Goal: Communication & Community: Answer question/provide support

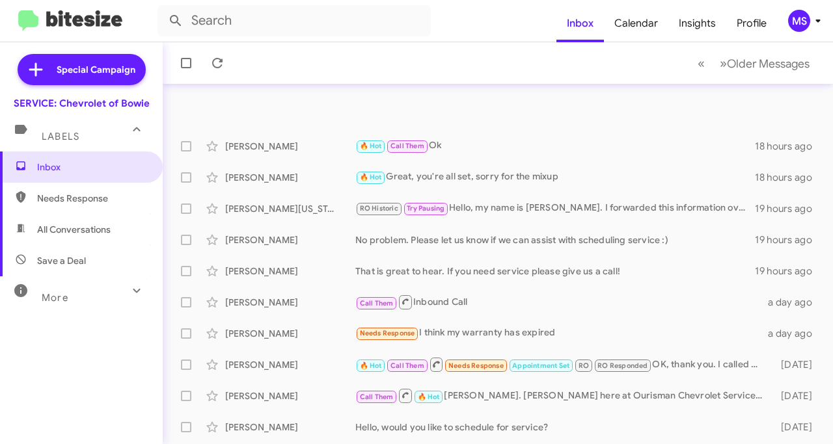
scroll to position [65, 0]
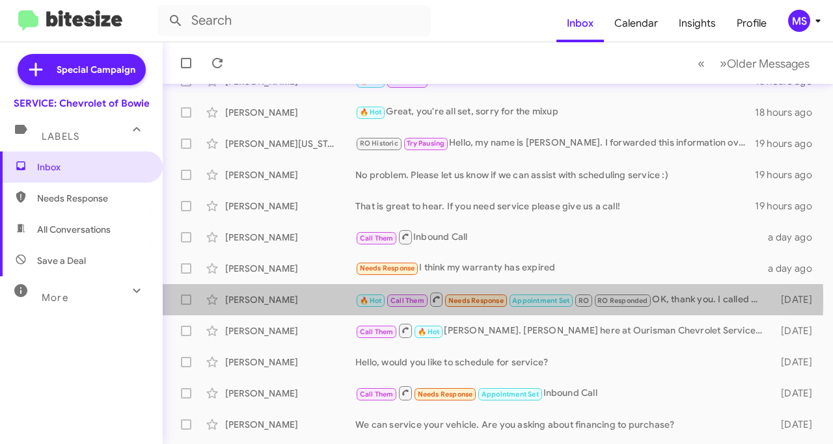
click at [310, 299] on div "[PERSON_NAME]" at bounding box center [290, 299] width 130 height 13
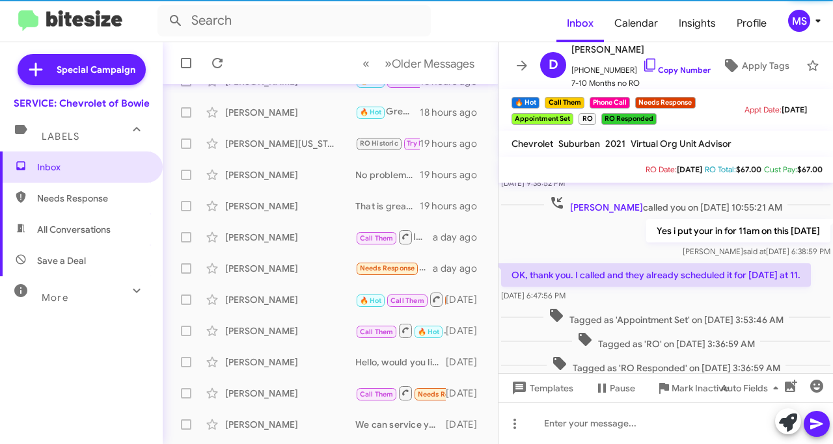
scroll to position [654, 0]
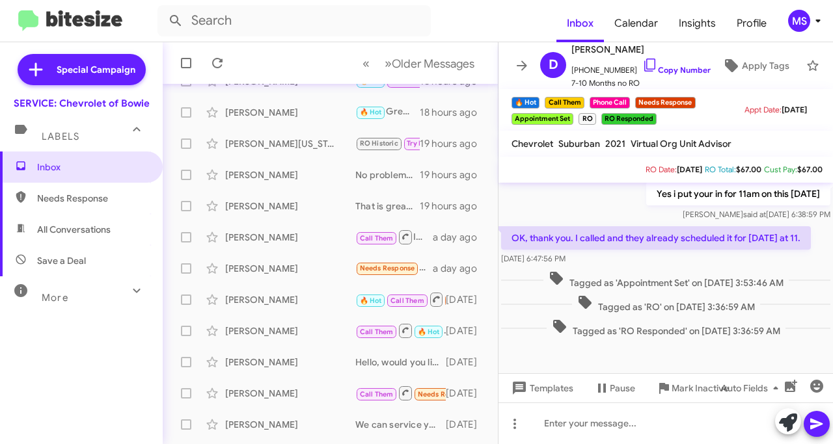
drag, startPoint x: 275, startPoint y: 264, endPoint x: 288, endPoint y: 265, distance: 13.1
click at [276, 264] on div "[PERSON_NAME]" at bounding box center [290, 268] width 130 height 13
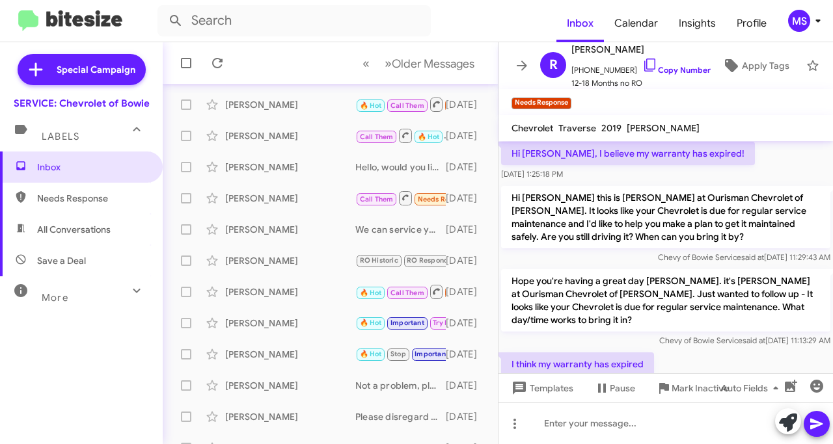
scroll to position [546, 0]
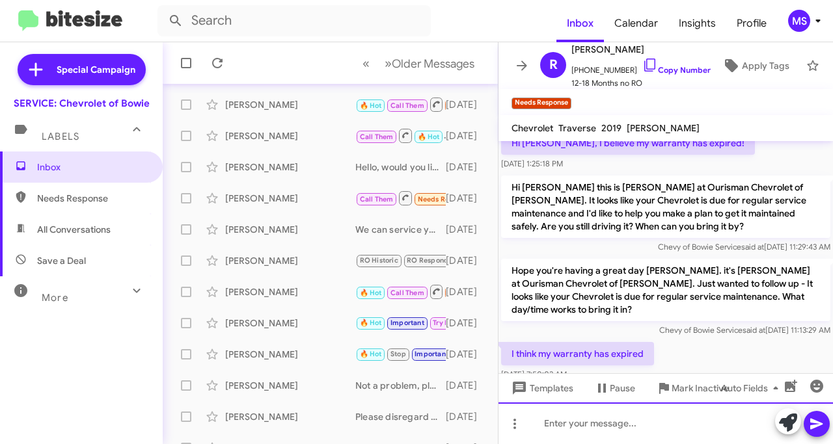
click at [584, 413] on div at bounding box center [665, 424] width 334 height 42
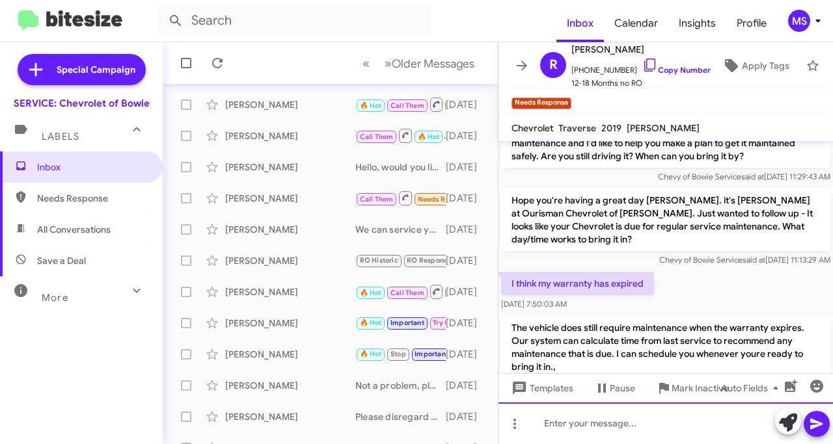
scroll to position [632, 0]
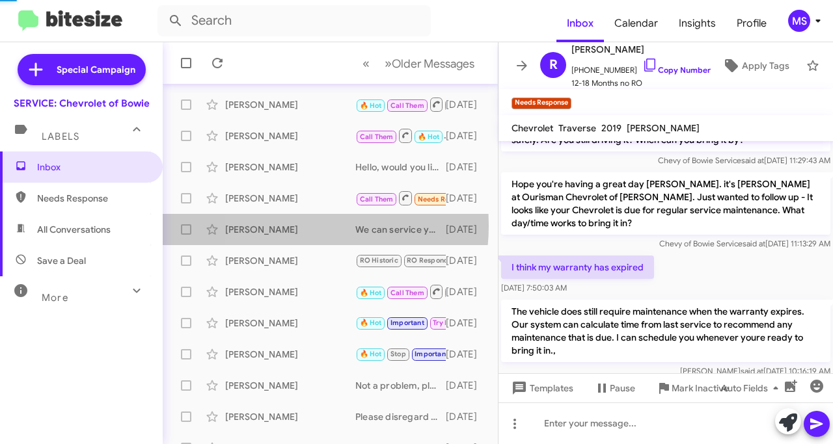
click at [274, 226] on div "[PERSON_NAME]" at bounding box center [290, 229] width 130 height 13
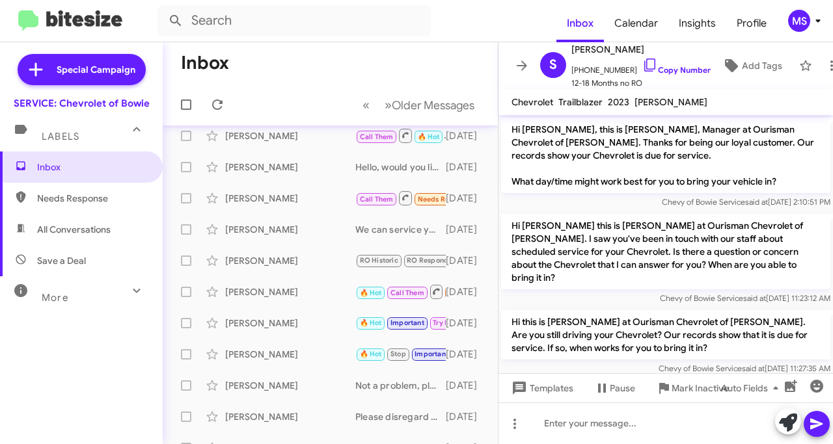
scroll to position [65, 0]
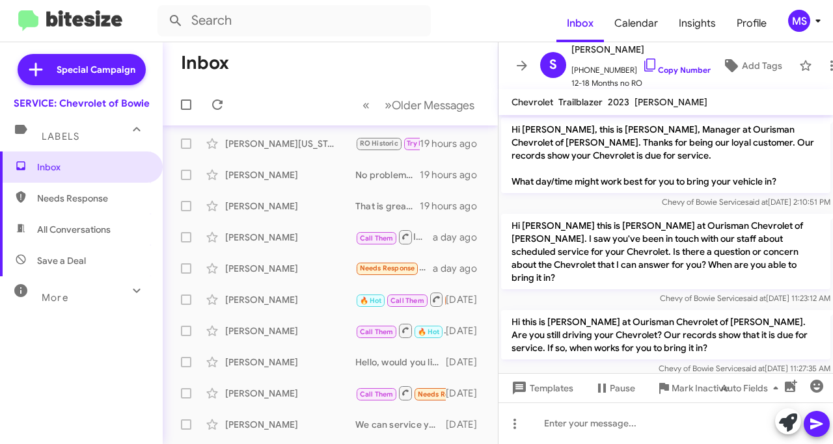
click at [246, 303] on div "[PERSON_NAME]" at bounding box center [290, 299] width 130 height 13
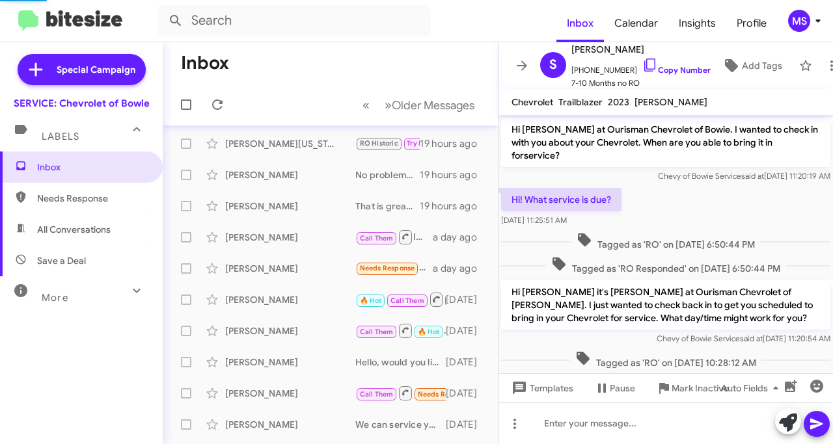
scroll to position [586, 0]
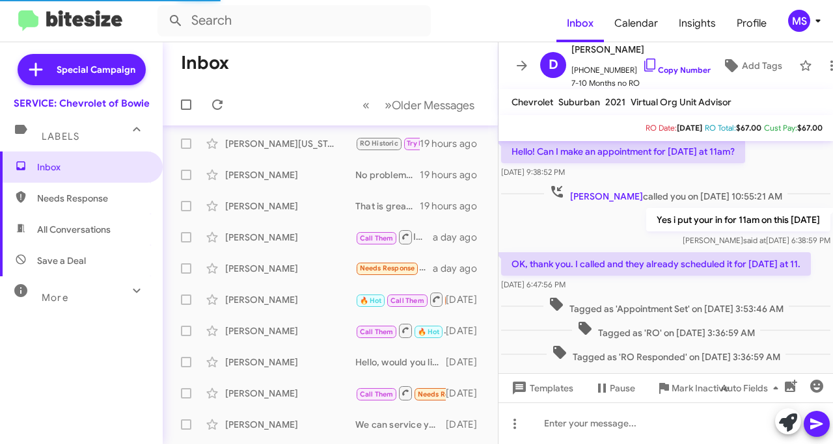
click at [285, 269] on div "[PERSON_NAME]" at bounding box center [290, 268] width 130 height 13
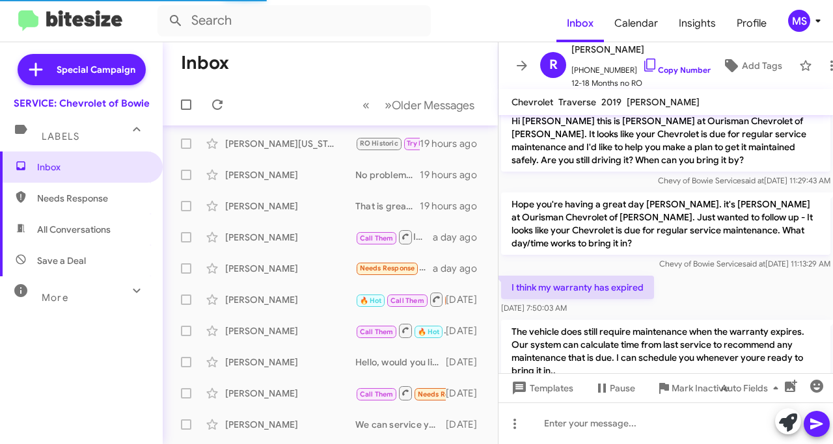
scroll to position [606, 0]
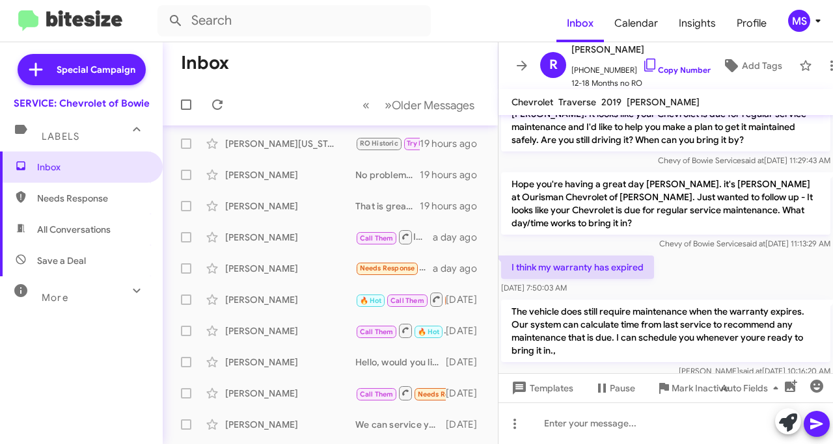
click at [265, 271] on div "[PERSON_NAME]" at bounding box center [290, 268] width 130 height 13
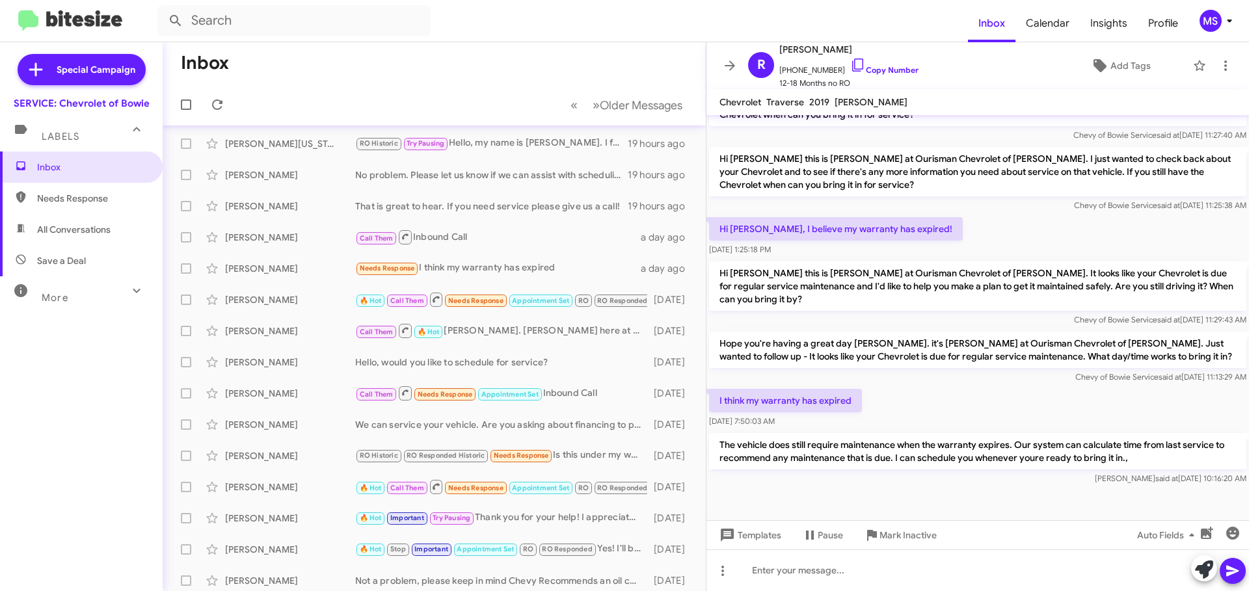
scroll to position [0, 0]
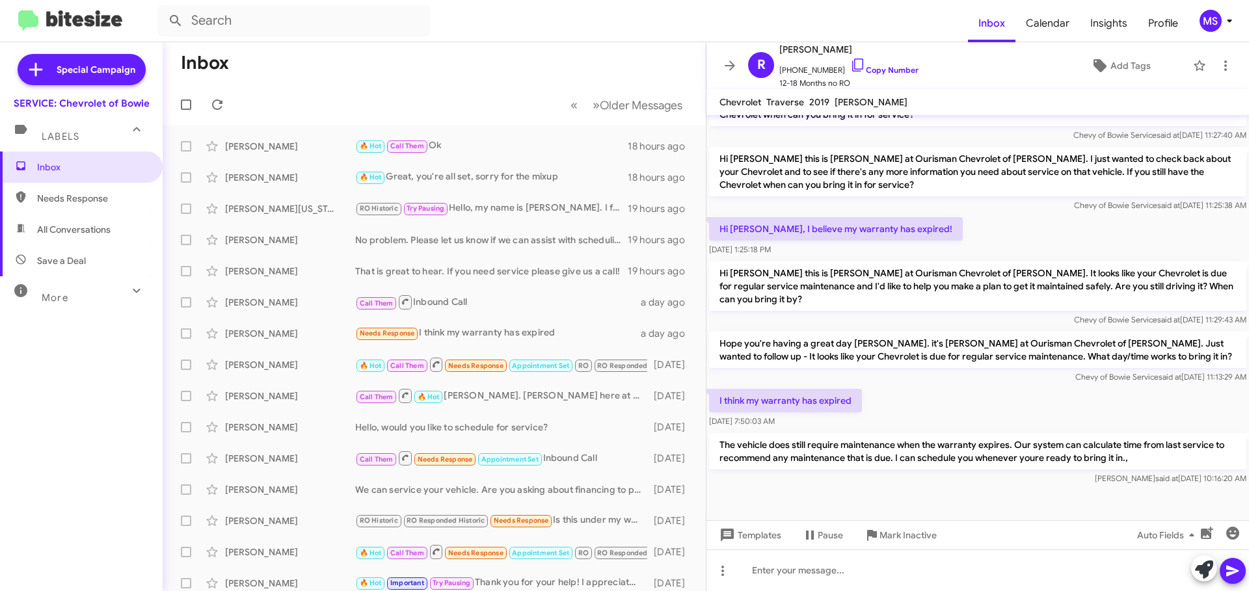
click at [241, 371] on div "[PERSON_NAME]" at bounding box center [290, 365] width 130 height 13
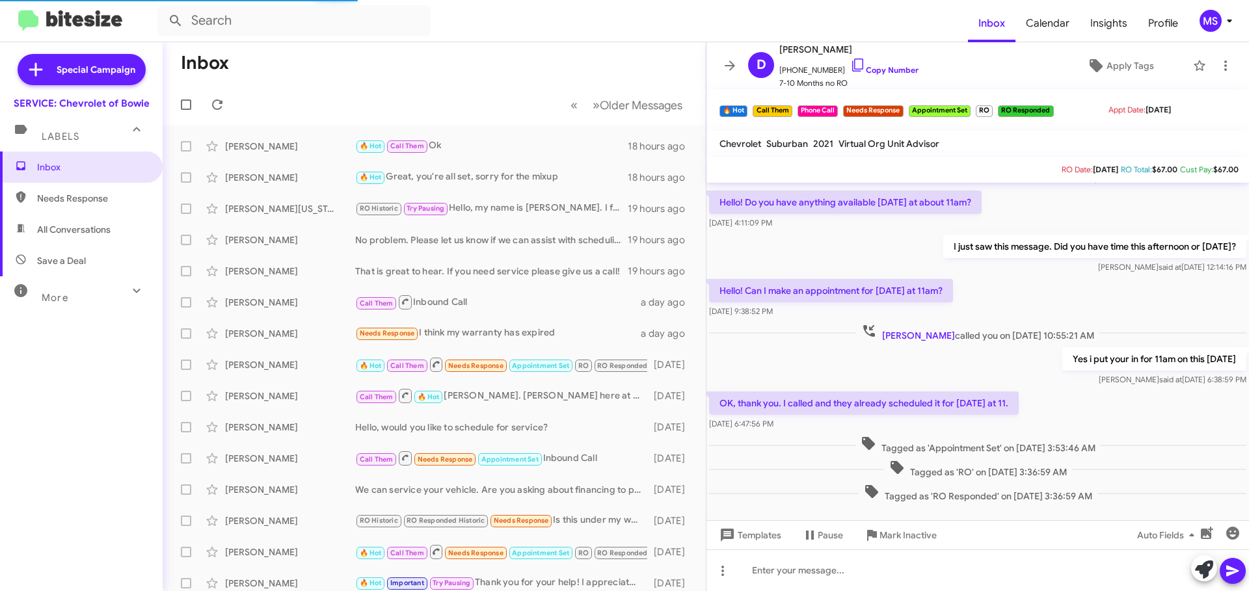
scroll to position [441, 0]
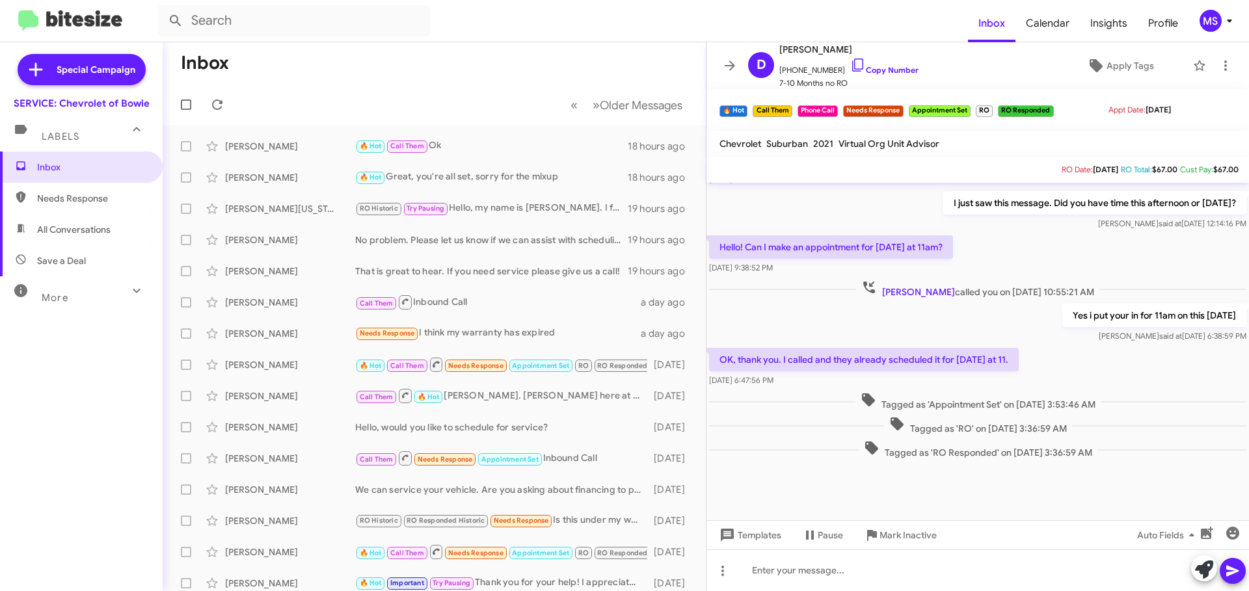
click at [299, 346] on div "[PERSON_NAME] Needs Response I think my warranty has expired a day ago" at bounding box center [434, 334] width 523 height 26
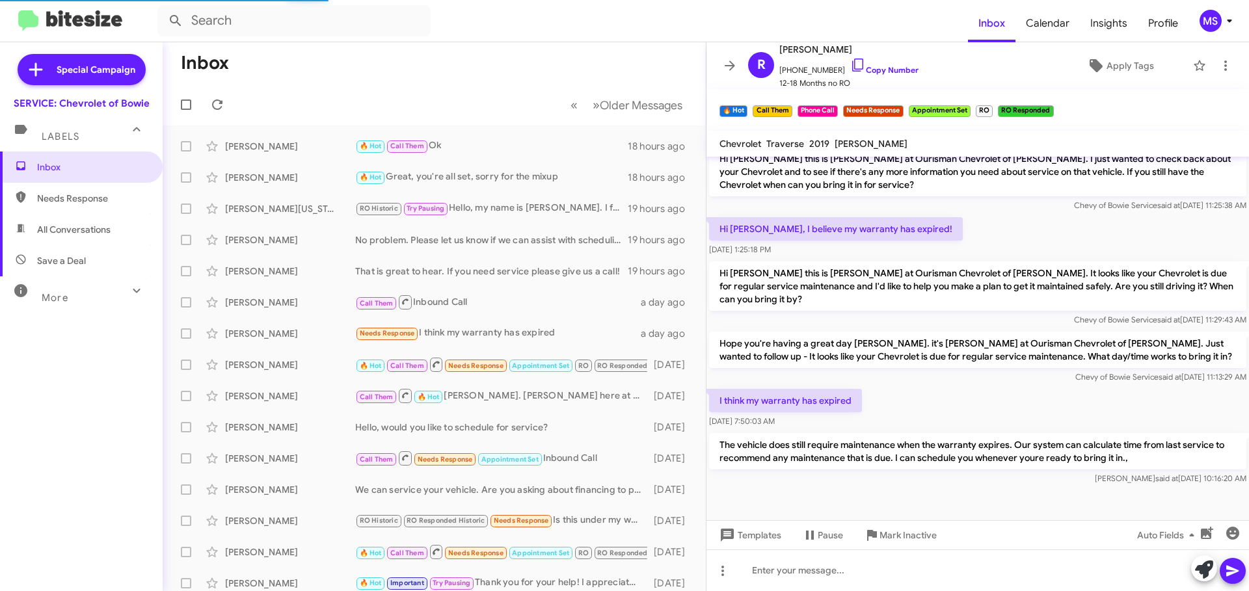
scroll to position [330, 0]
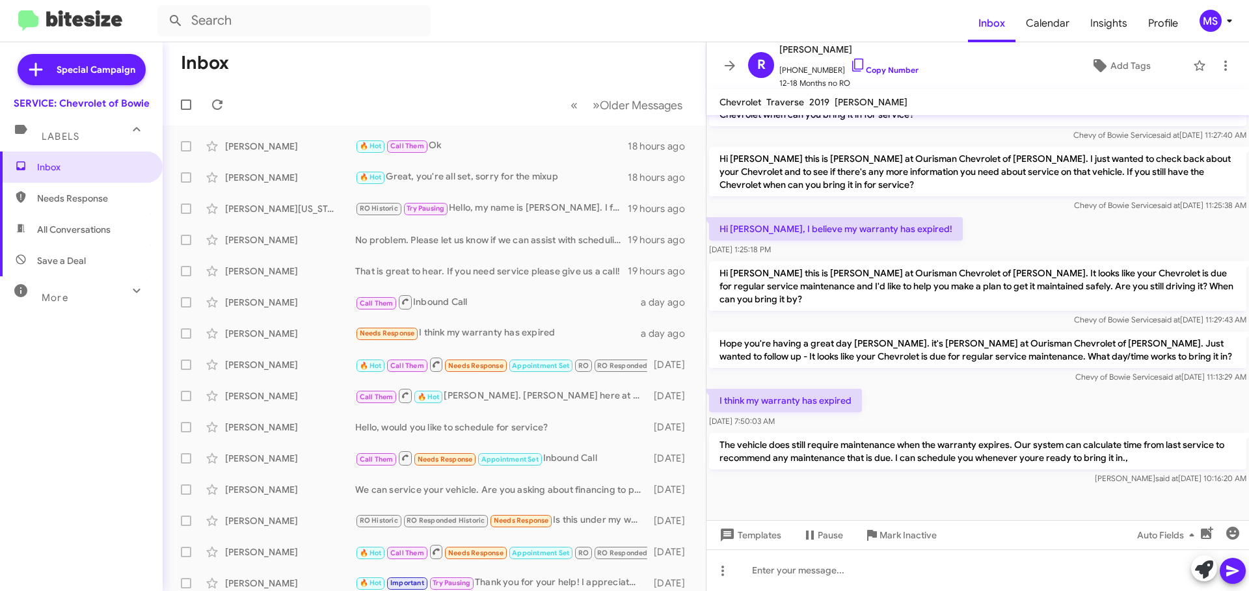
click at [278, 301] on div "[PERSON_NAME]" at bounding box center [290, 302] width 130 height 13
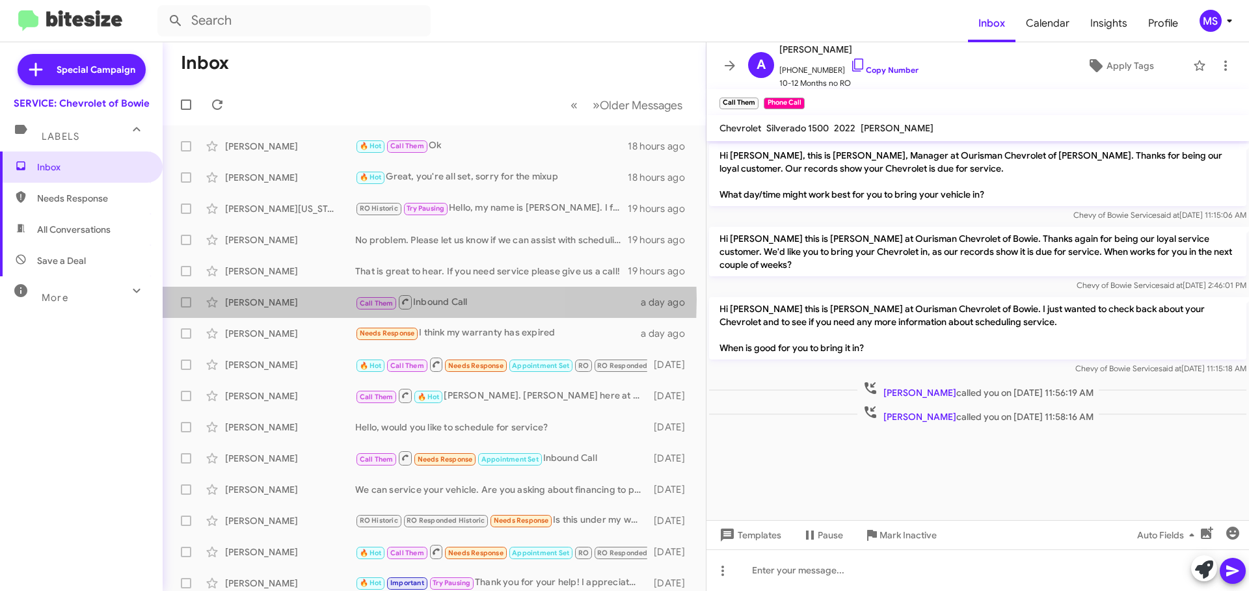
click at [300, 299] on div "[PERSON_NAME]" at bounding box center [290, 302] width 130 height 13
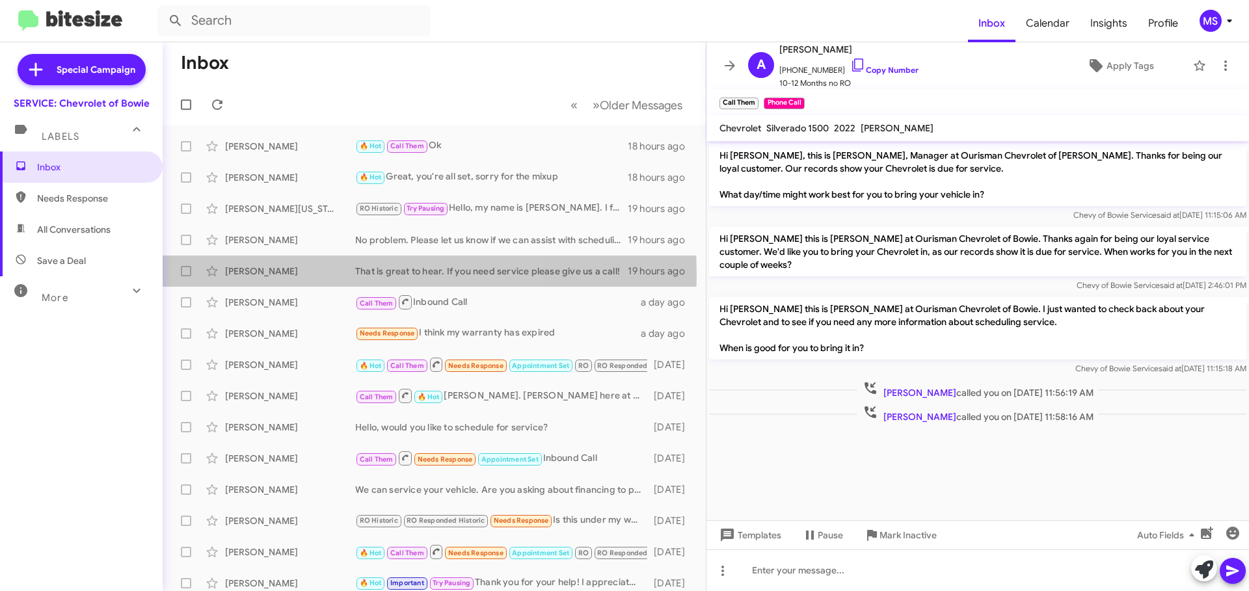
click at [289, 275] on div "[PERSON_NAME]" at bounding box center [290, 271] width 130 height 13
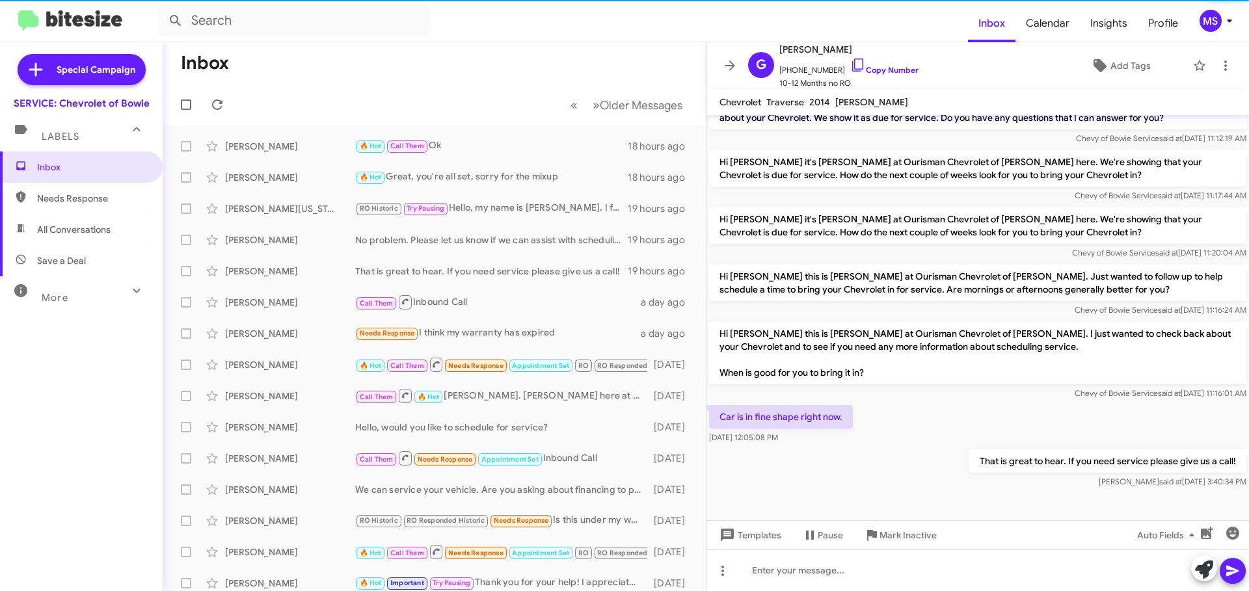
scroll to position [191, 0]
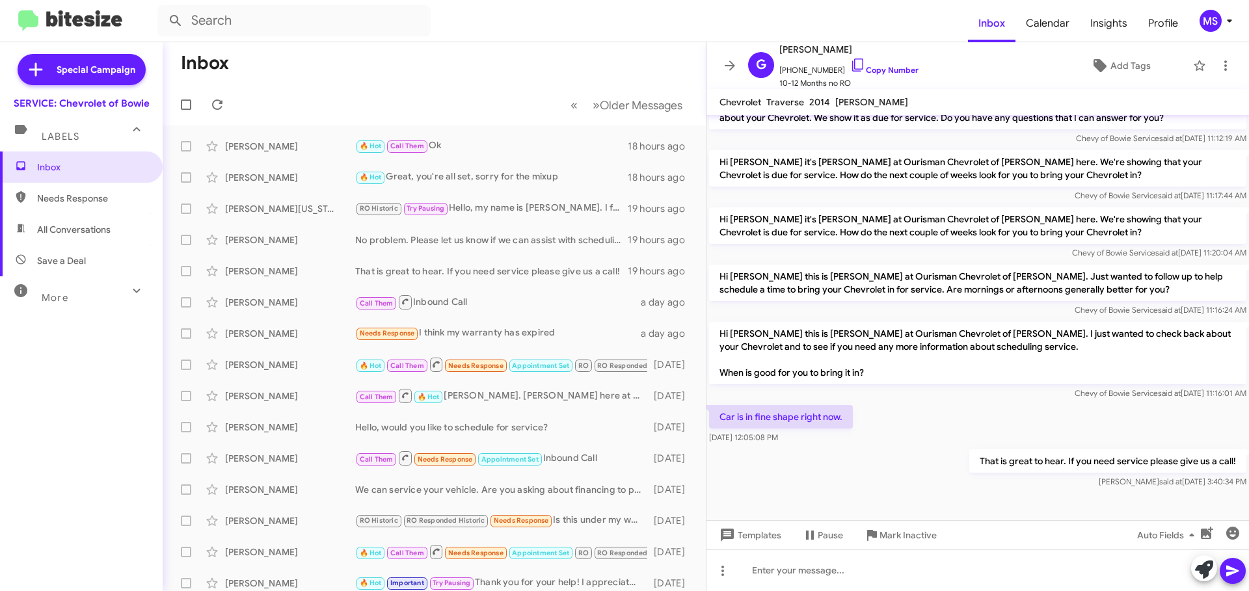
click at [258, 248] on div "[PERSON_NAME] No problem. Please let us know if we can assist with scheduling s…" at bounding box center [434, 240] width 523 height 26
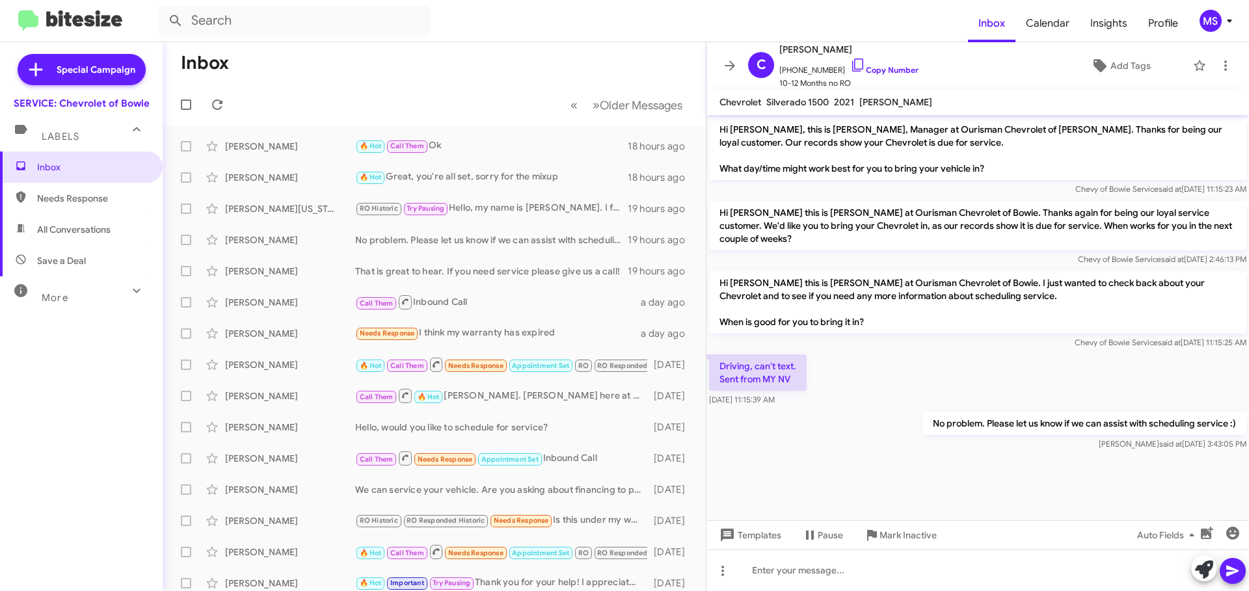
click at [251, 218] on div "[PERSON_NAME][US_STATE] RO Historic Try Pausing Hello, my name is [PERSON_NAME]…" at bounding box center [434, 209] width 523 height 26
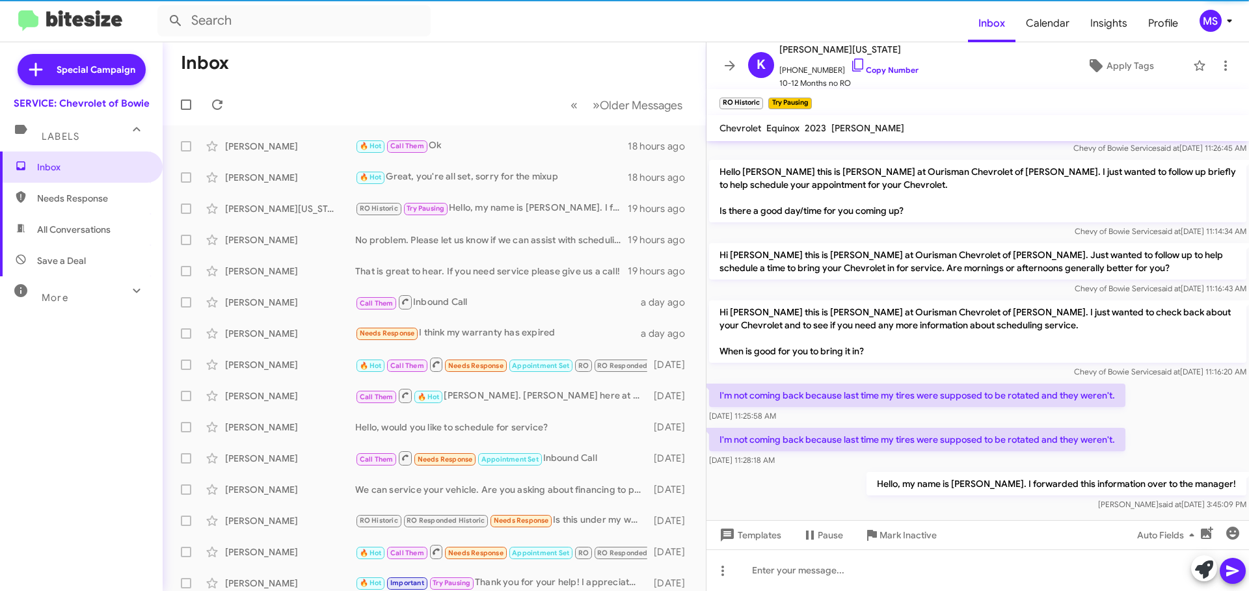
scroll to position [232, 0]
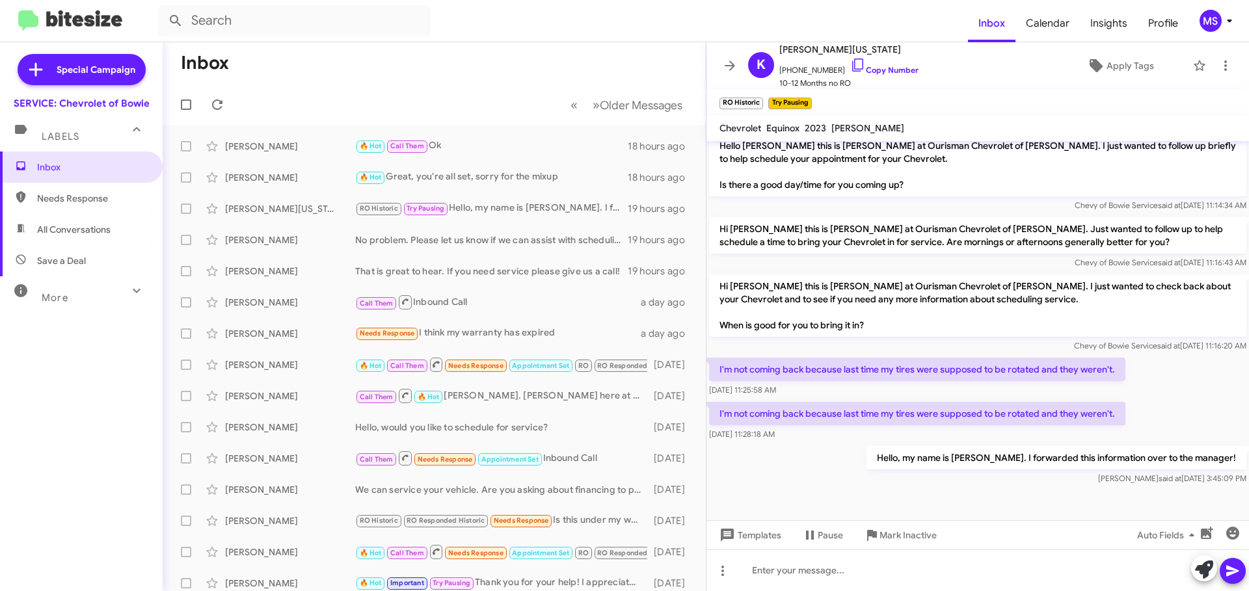
click at [250, 182] on div "[PERSON_NAME]" at bounding box center [290, 177] width 130 height 13
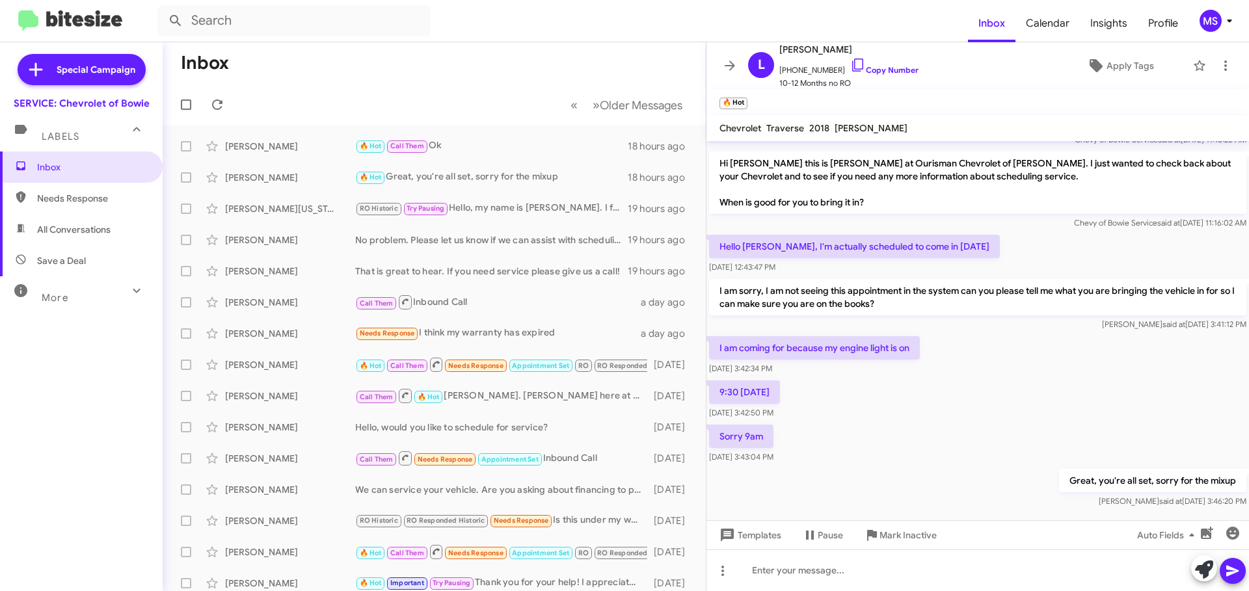
scroll to position [706, 0]
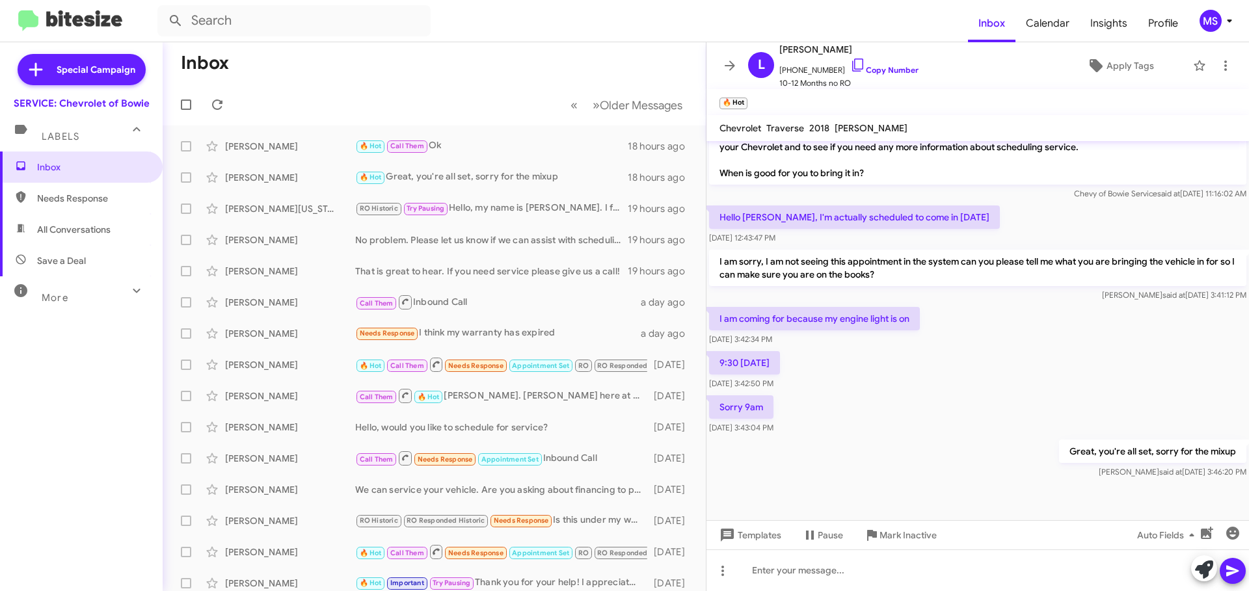
click at [442, 148] on div "🔥 Hot Call Them Ok" at bounding box center [491, 146] width 273 height 15
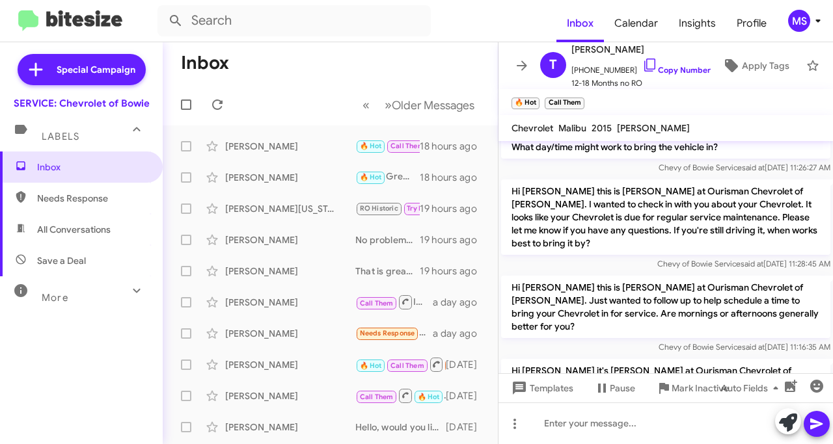
scroll to position [498, 0]
